Goal: Task Accomplishment & Management: Complete application form

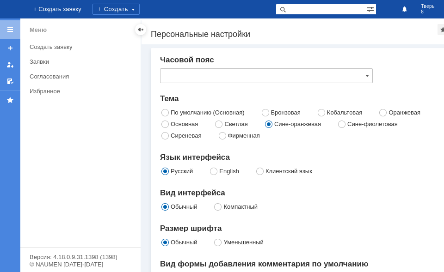
type input "[GEOGRAPHIC_DATA]"
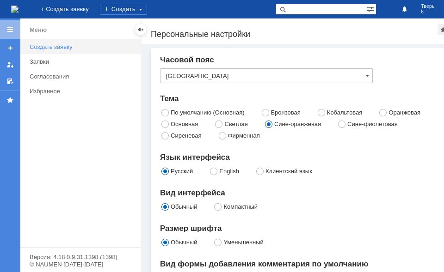
click at [58, 47] on div "Создать заявку" at bounding box center [82, 46] width 105 height 7
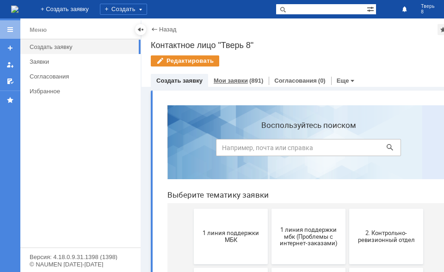
click at [238, 78] on link "Мои заявки" at bounding box center [231, 80] width 34 height 7
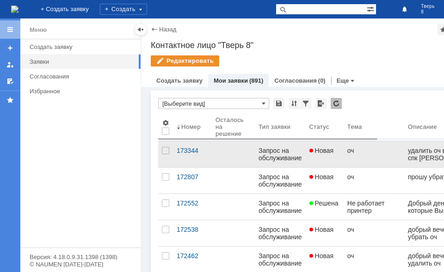
click at [278, 156] on div "Запрос на обслуживание" at bounding box center [280, 154] width 43 height 15
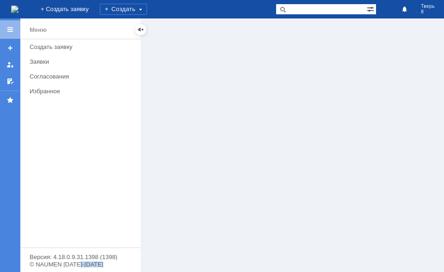
click at [278, 156] on div at bounding box center [308, 146] width 332 height 254
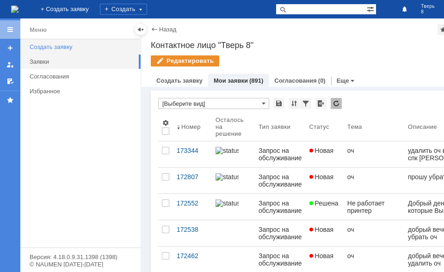
click at [99, 45] on div "Создать заявку" at bounding box center [82, 46] width 105 height 7
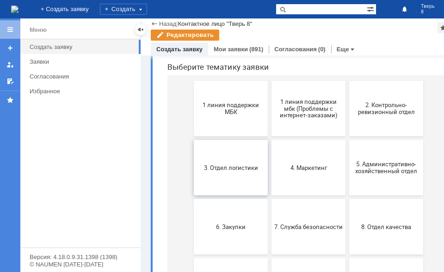
scroll to position [110, 0]
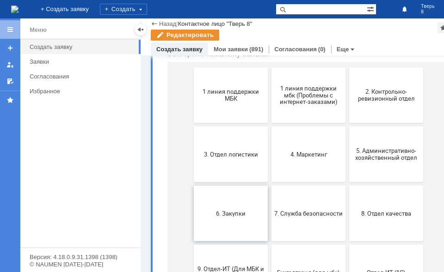
click at [240, 210] on span "6. Закупки" at bounding box center [231, 213] width 68 height 7
click at [240, 210] on html "Воспользуйтесь поиском Выберите тематику заявки 1 линия поддержки МБК 1 линия п…" at bounding box center [308, 224] width 297 height 535
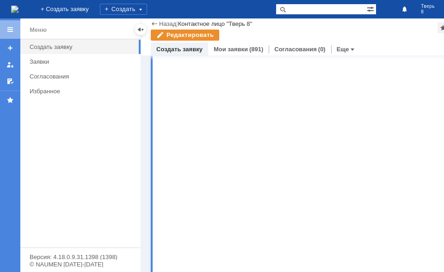
scroll to position [0, 0]
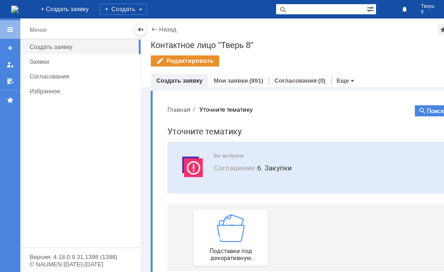
click at [270, 112] on nav "Главная Уточните тематику" at bounding box center [308, 109] width 282 height 8
click at [247, 110] on div "Уточните тематику" at bounding box center [225, 109] width 53 height 7
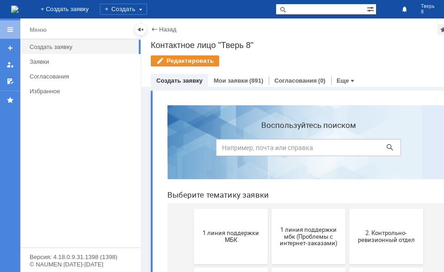
click at [180, 80] on link "Создать заявку" at bounding box center [179, 80] width 46 height 7
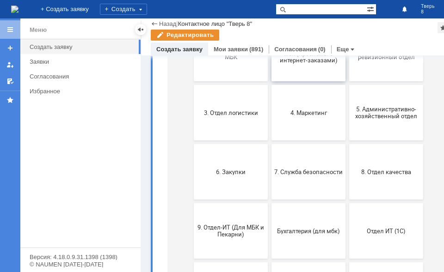
scroll to position [156, 0]
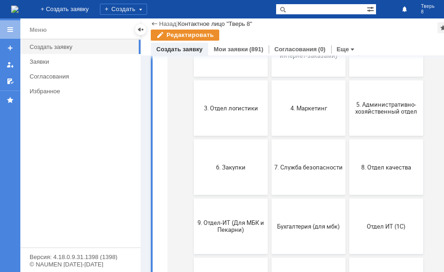
click at [40, 243] on div "Меню Создать заявку Заявки Согласования Избранное" at bounding box center [80, 143] width 120 height 209
click at [147, 6] on div "Создать" at bounding box center [123, 9] width 47 height 11
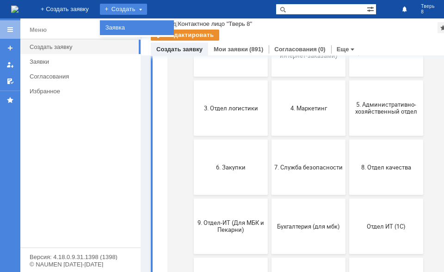
click at [172, 25] on link "Заявка" at bounding box center [137, 27] width 70 height 11
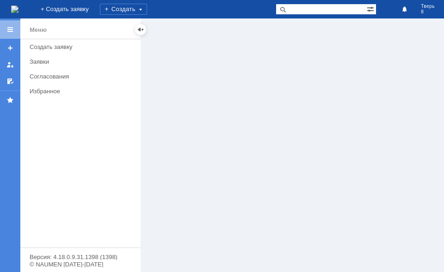
click at [172, 74] on div at bounding box center [308, 146] width 332 height 254
click at [94, 6] on link "+ Создать заявку" at bounding box center [64, 9] width 59 height 19
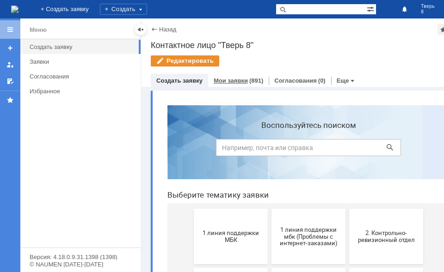
click at [232, 79] on link "Мои заявки" at bounding box center [231, 80] width 34 height 7
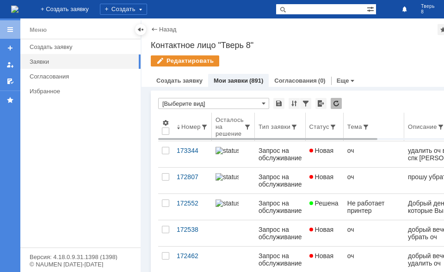
click at [281, 129] on div "Тип заявки" at bounding box center [275, 127] width 32 height 7
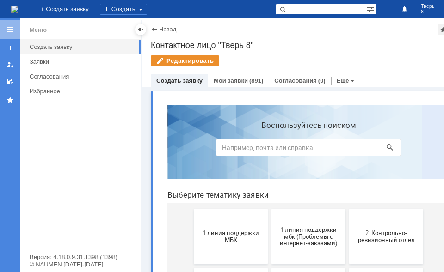
click at [191, 80] on link "Создать заявку" at bounding box center [179, 80] width 46 height 7
